Goal: Transaction & Acquisition: Register for event/course

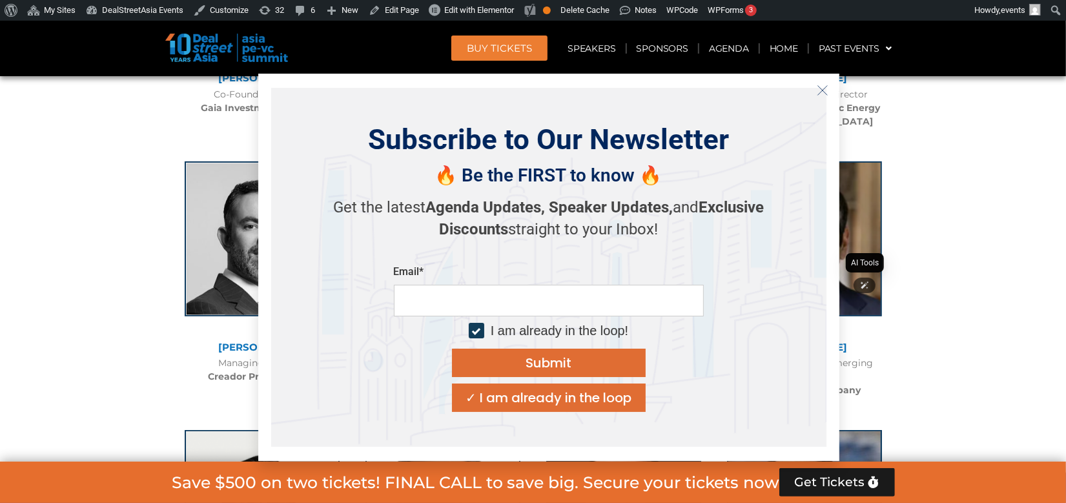
scroll to position [3899, 0]
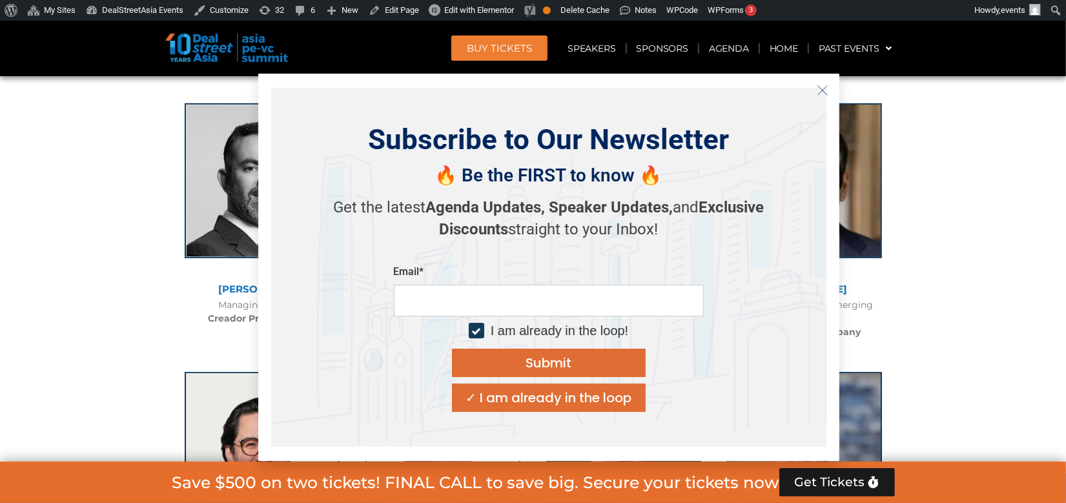
click at [820, 88] on icon "Close" at bounding box center [823, 91] width 12 height 12
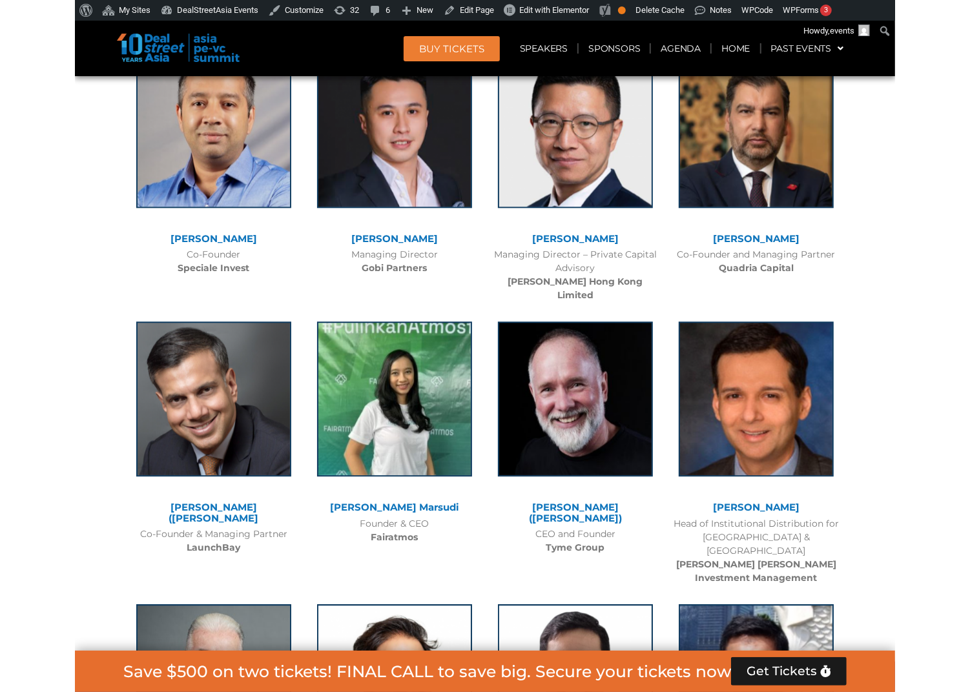
scroll to position [8862, 0]
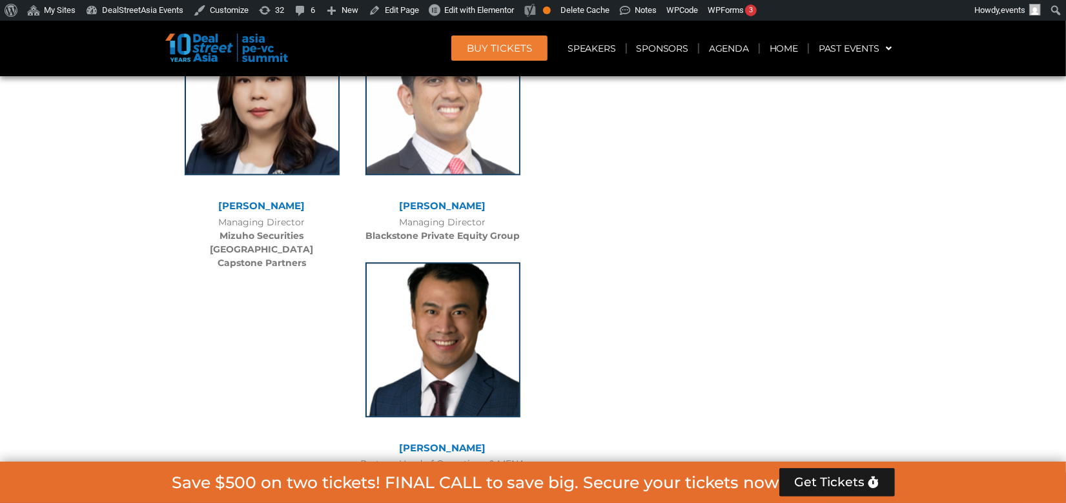
scroll to position [9152, 0]
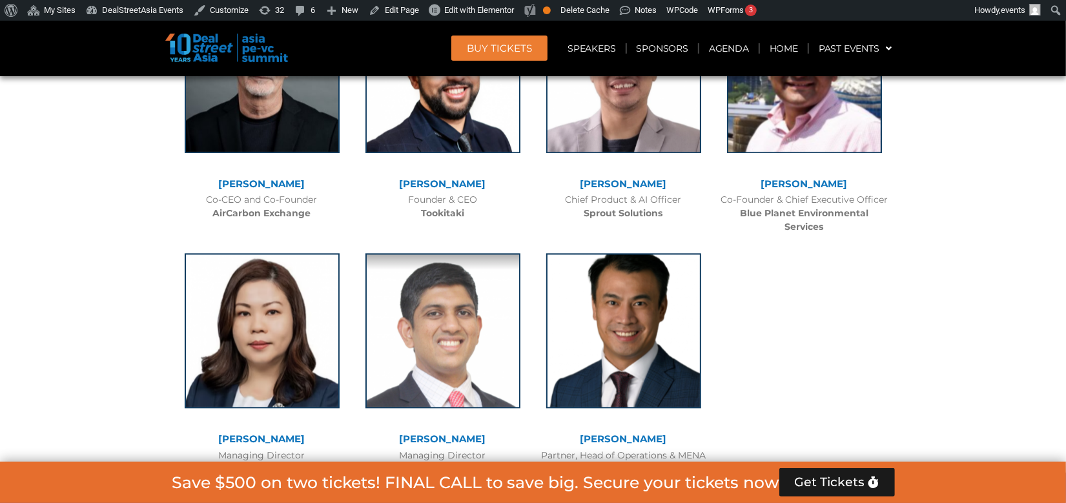
scroll to position [5600, 0]
